Goal: Transaction & Acquisition: Obtain resource

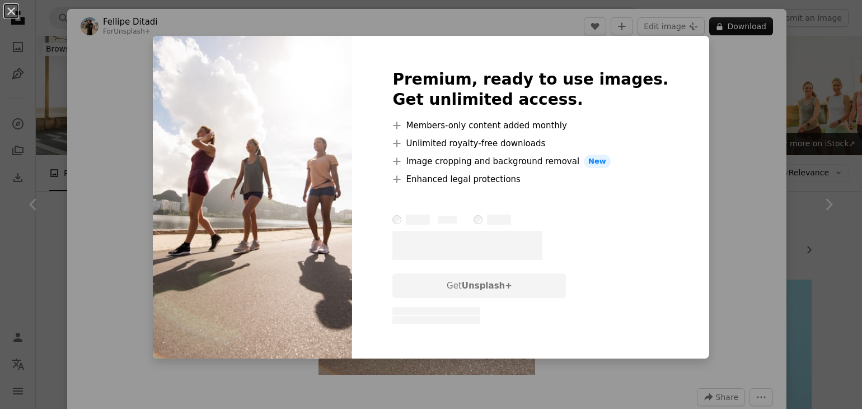
scroll to position [1009, 0]
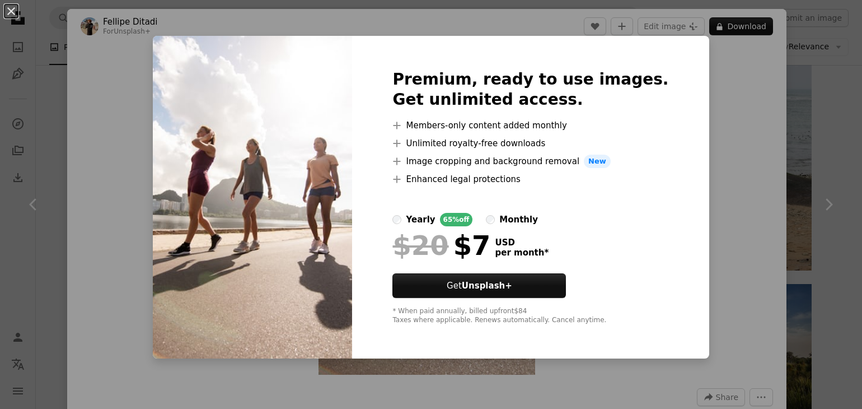
click at [734, 30] on div "An X shape Premium, ready to use images. Get unlimited access. A plus sign Memb…" at bounding box center [431, 204] width 862 height 409
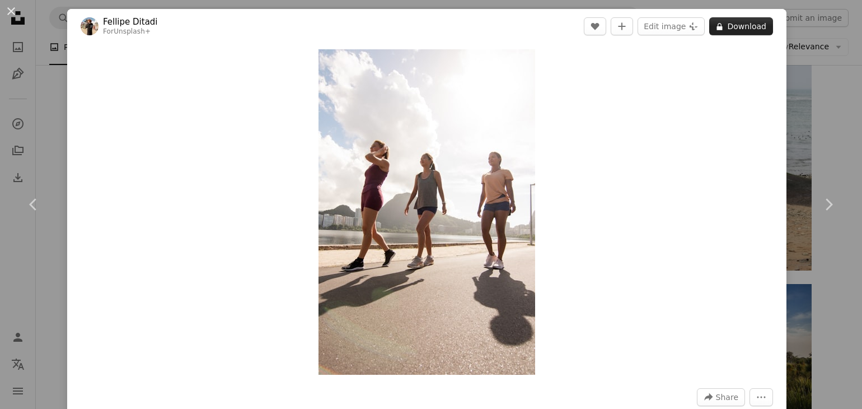
click at [728, 24] on button "A lock Download" at bounding box center [741, 26] width 64 height 18
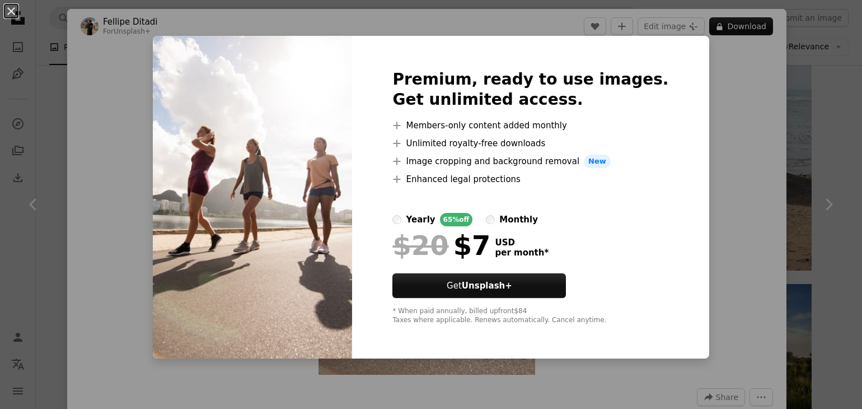
click at [752, 30] on div "An X shape Premium, ready to use images. Get unlimited access. A plus sign Memb…" at bounding box center [431, 204] width 862 height 409
